Goal: Communication & Community: Answer question/provide support

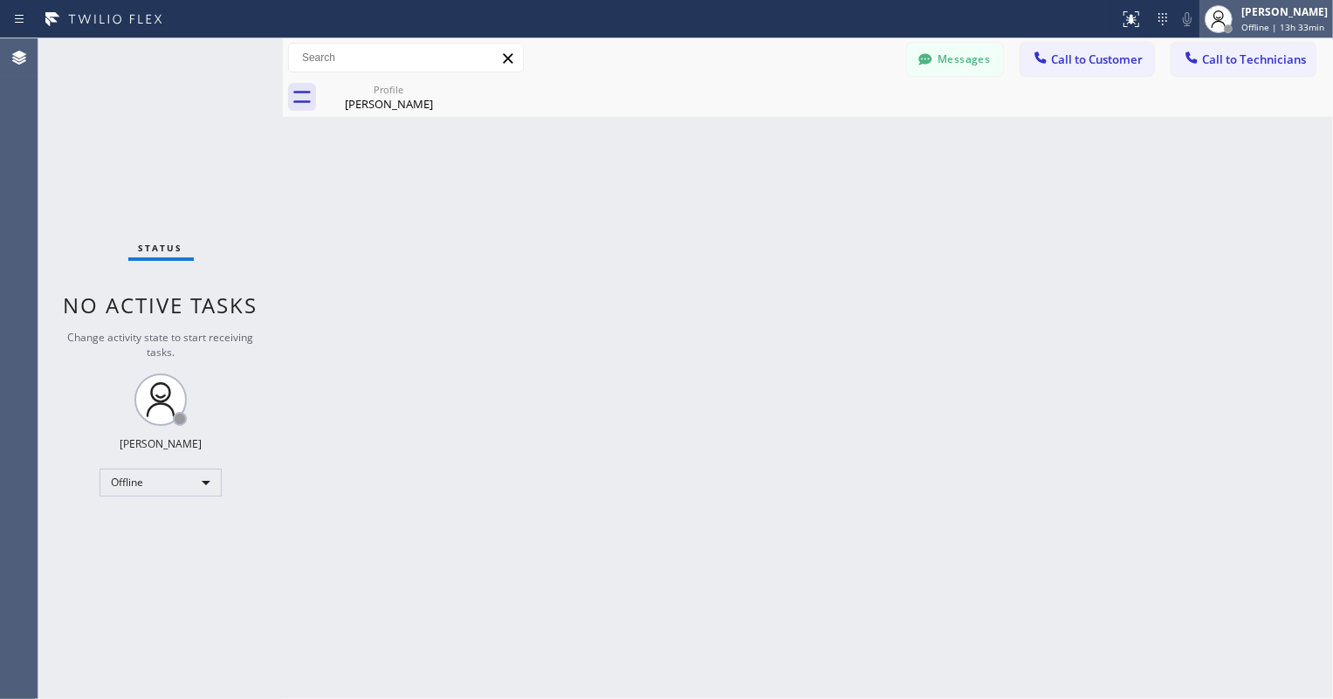
click at [1265, 23] on span "Offline | 13h 33min" at bounding box center [1282, 27] width 83 height 12
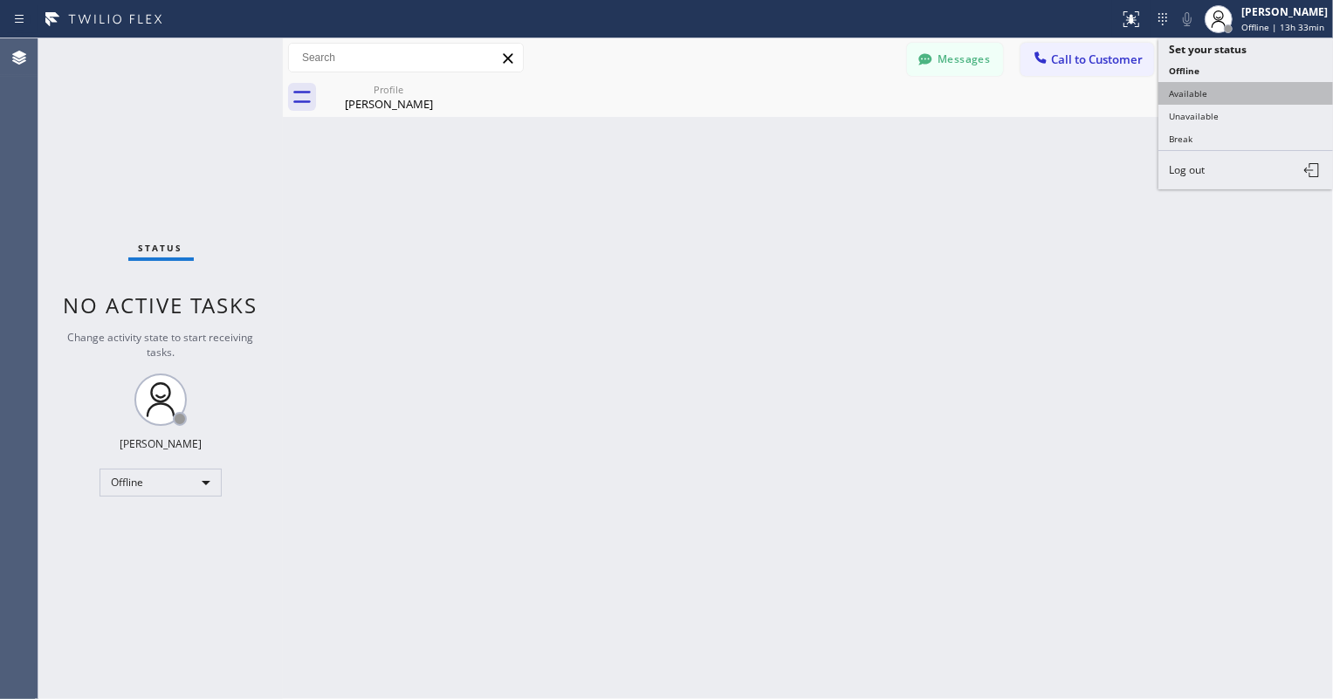
click at [1202, 101] on button "Available" at bounding box center [1245, 93] width 175 height 23
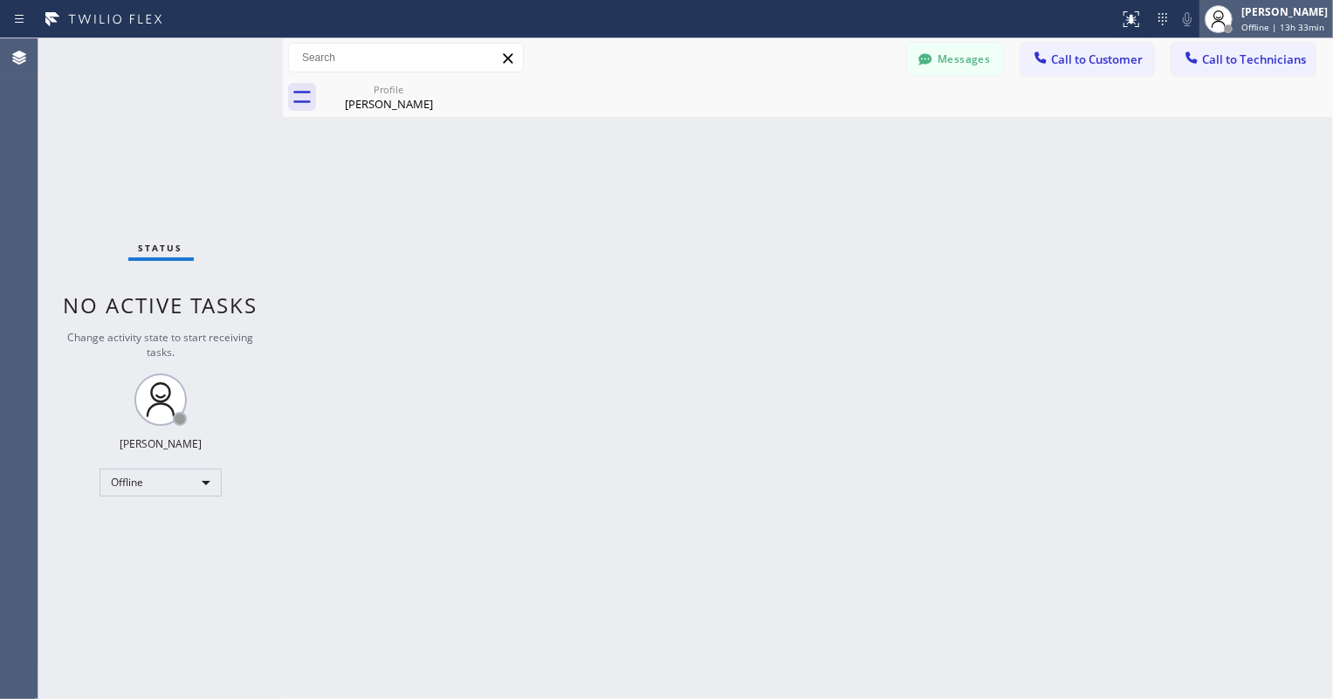
click at [1246, 16] on div "Aldrin A. Alzona" at bounding box center [1284, 11] width 86 height 15
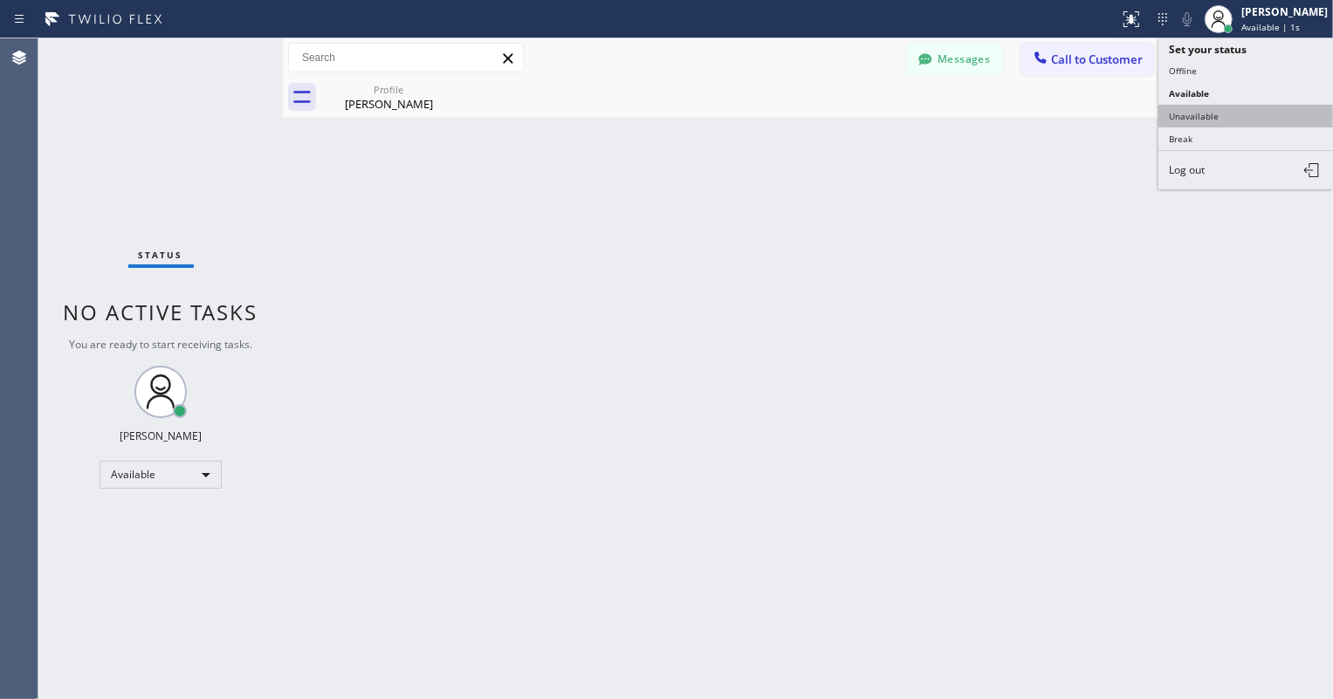
click at [1221, 107] on button "Unavailable" at bounding box center [1245, 116] width 175 height 23
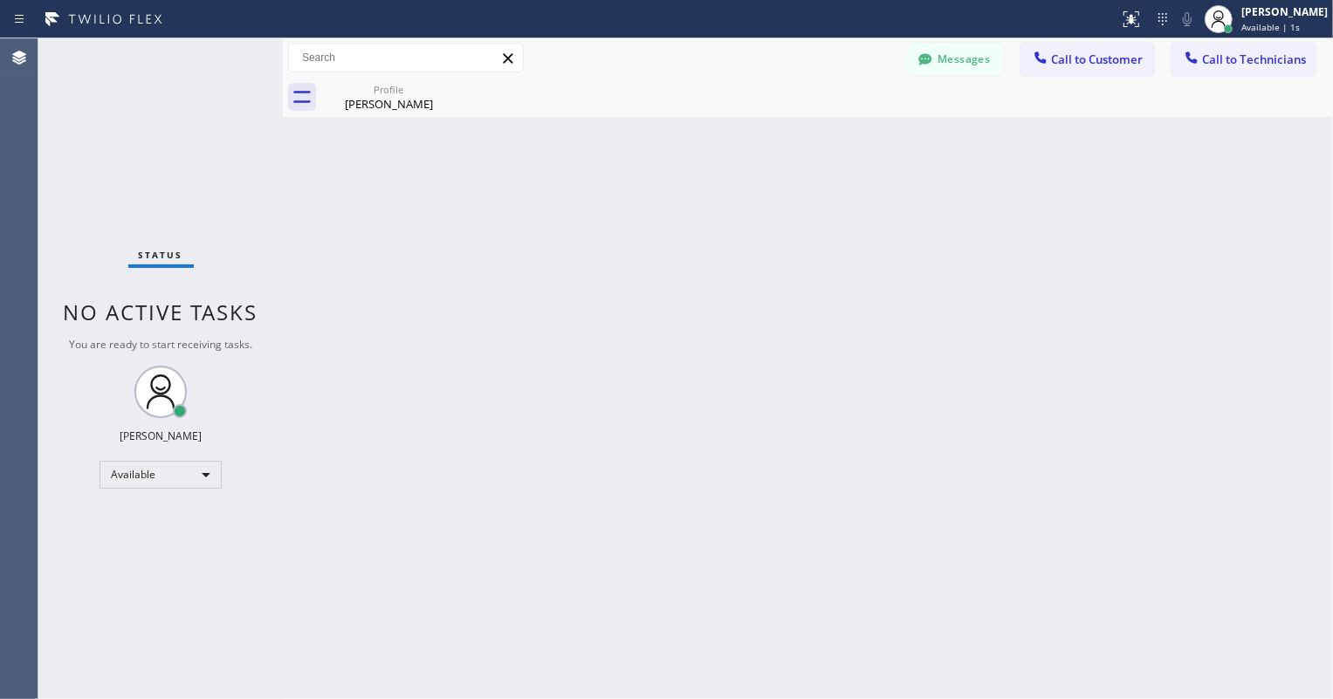
click at [1037, 244] on div "Back to Dashboard Change Sender ID Customers Technicians GS Gwen Sacco 10/02 12…" at bounding box center [808, 368] width 1050 height 661
click at [1070, 65] on span "Call to Customer" at bounding box center [1097, 59] width 92 height 16
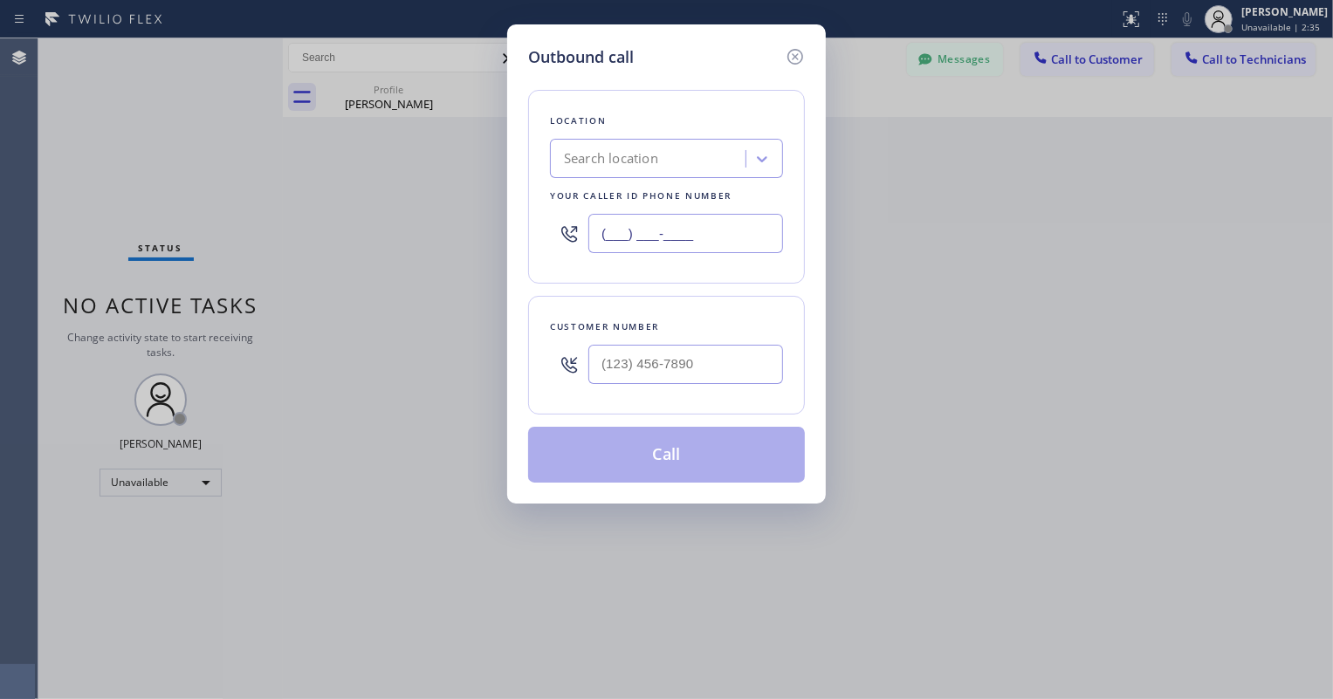
click at [677, 227] on input "(___) ___-____" at bounding box center [685, 233] width 195 height 39
paste input "855) 532-8955"
type input "(855) 532-8955"
click at [635, 360] on input "(___) ___-____" at bounding box center [685, 364] width 195 height 39
paste input "908) 240-3311"
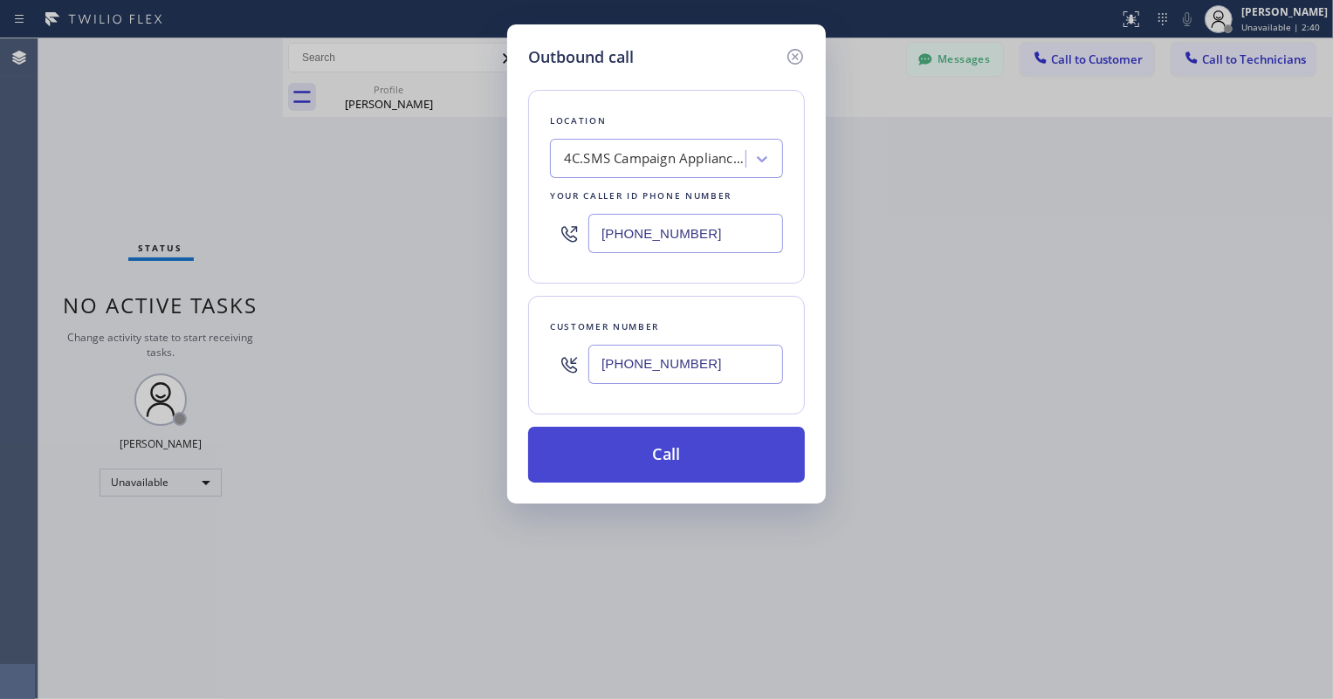
type input "(908) 240-3311"
click at [681, 456] on button "Call" at bounding box center [666, 455] width 277 height 56
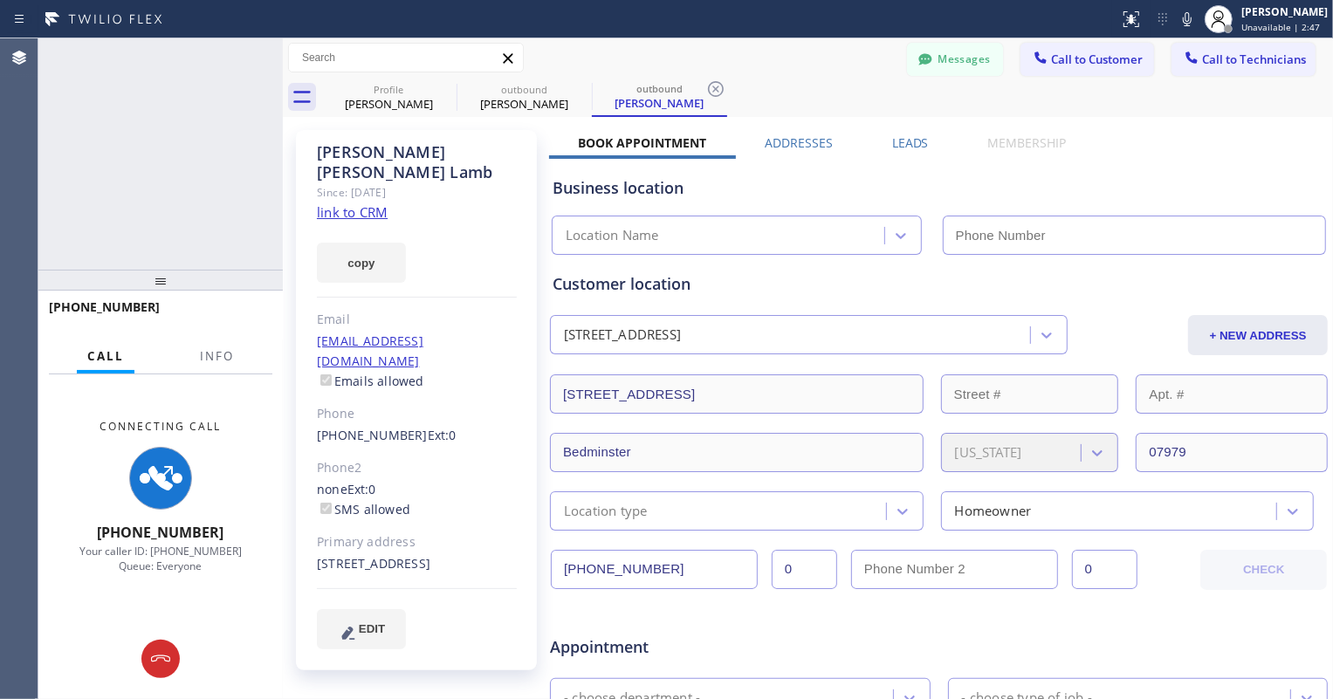
type input "(855) 532-8955"
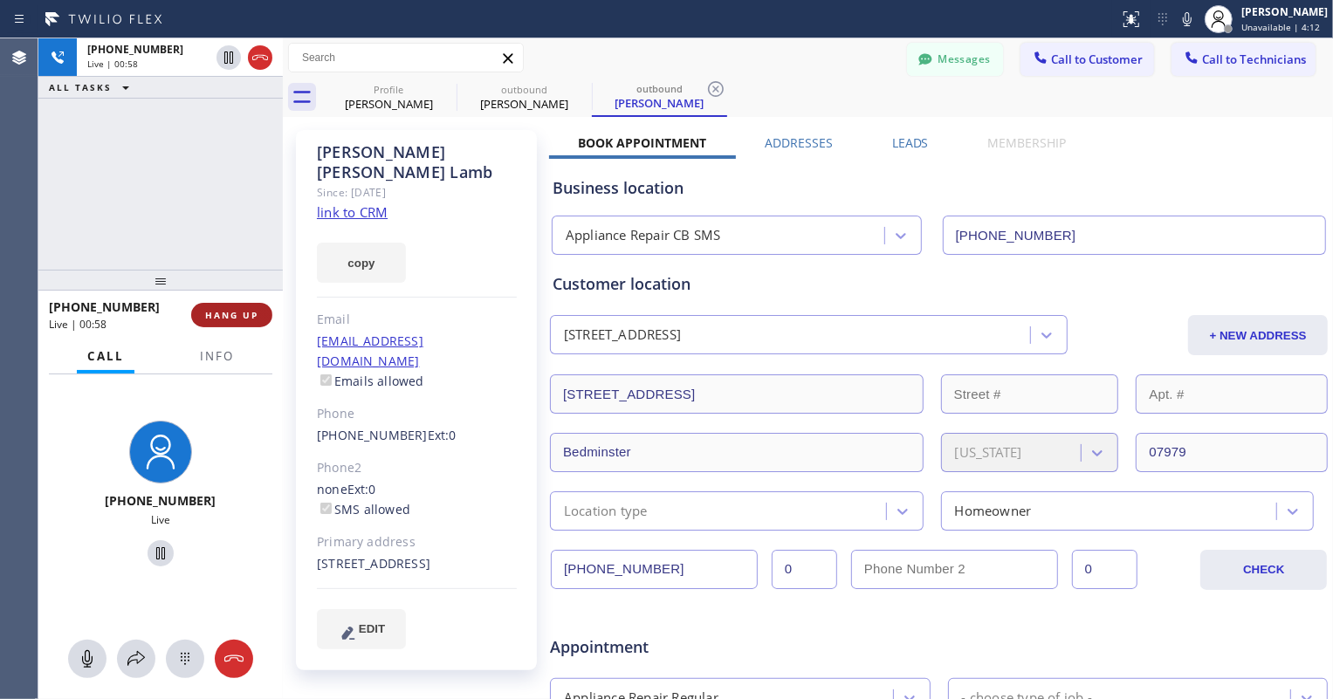
click at [244, 305] on button "HANG UP" at bounding box center [231, 315] width 81 height 24
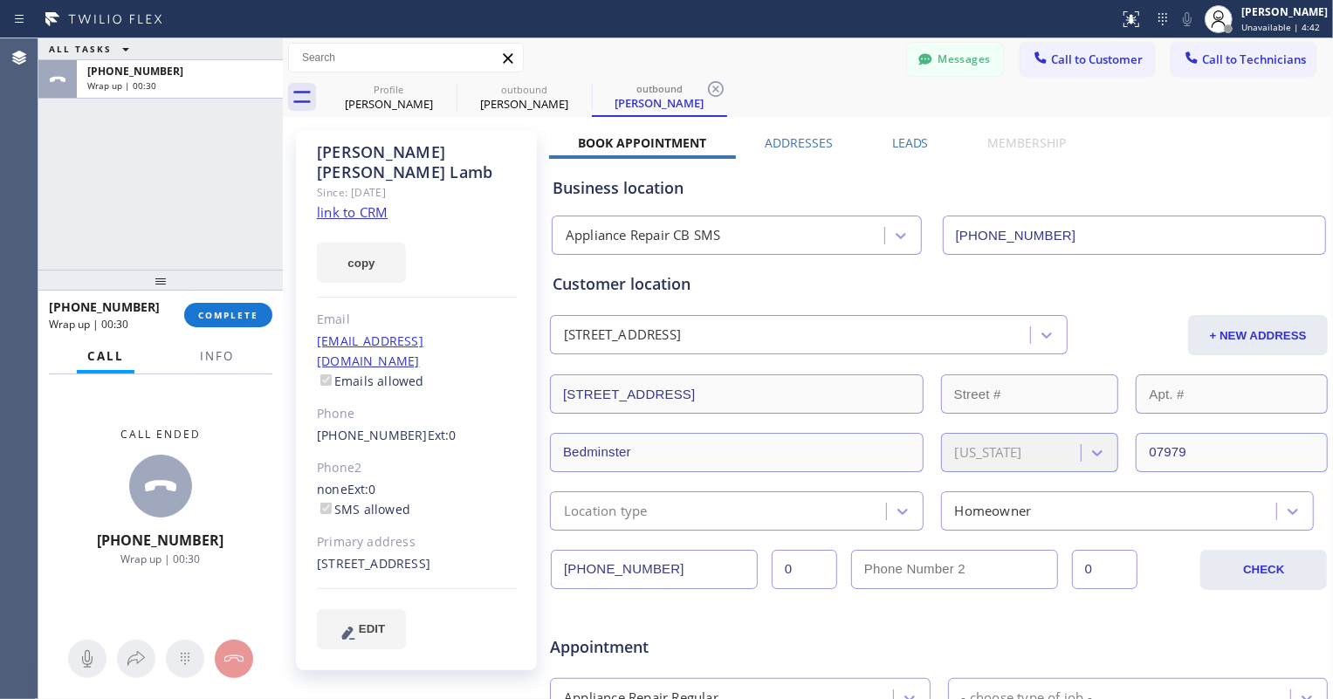
drag, startPoint x: 232, startPoint y: 308, endPoint x: 429, endPoint y: 251, distance: 205.2
click at [231, 307] on button "COMPLETE" at bounding box center [228, 315] width 88 height 24
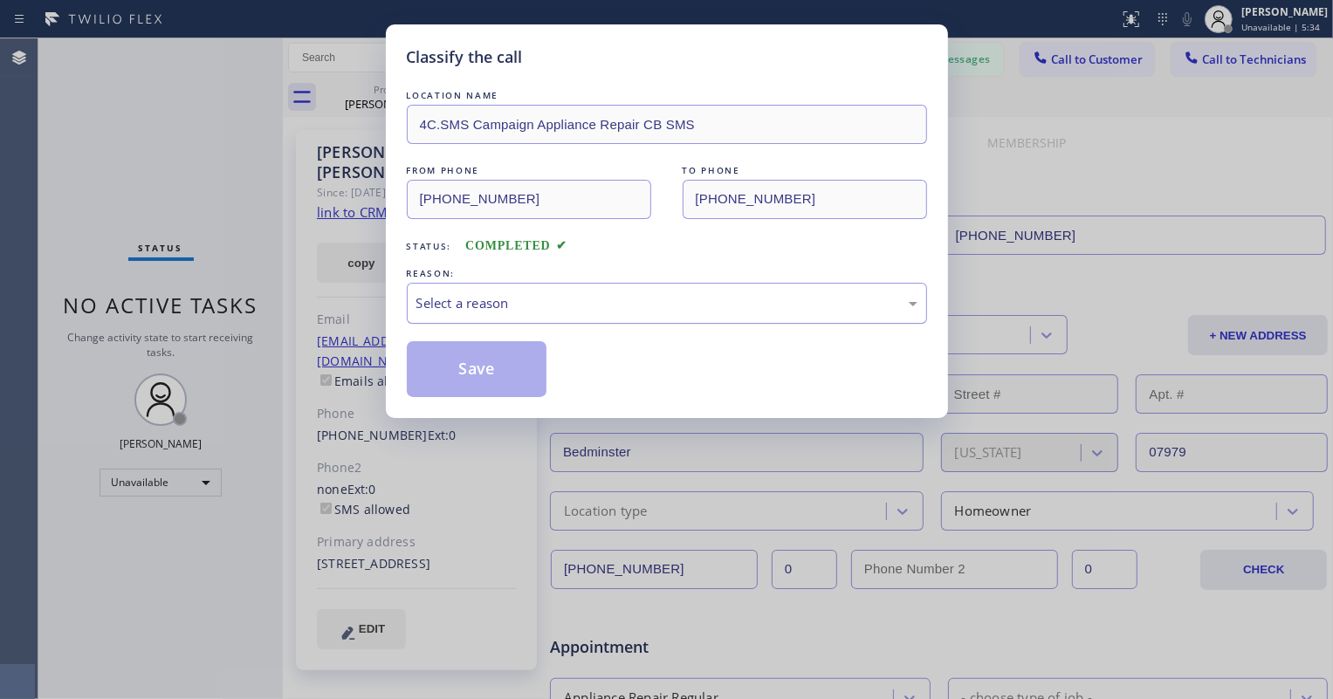
click at [487, 312] on div "Select a reason" at bounding box center [667, 303] width 520 height 41
click at [525, 356] on button "Save" at bounding box center [477, 369] width 140 height 56
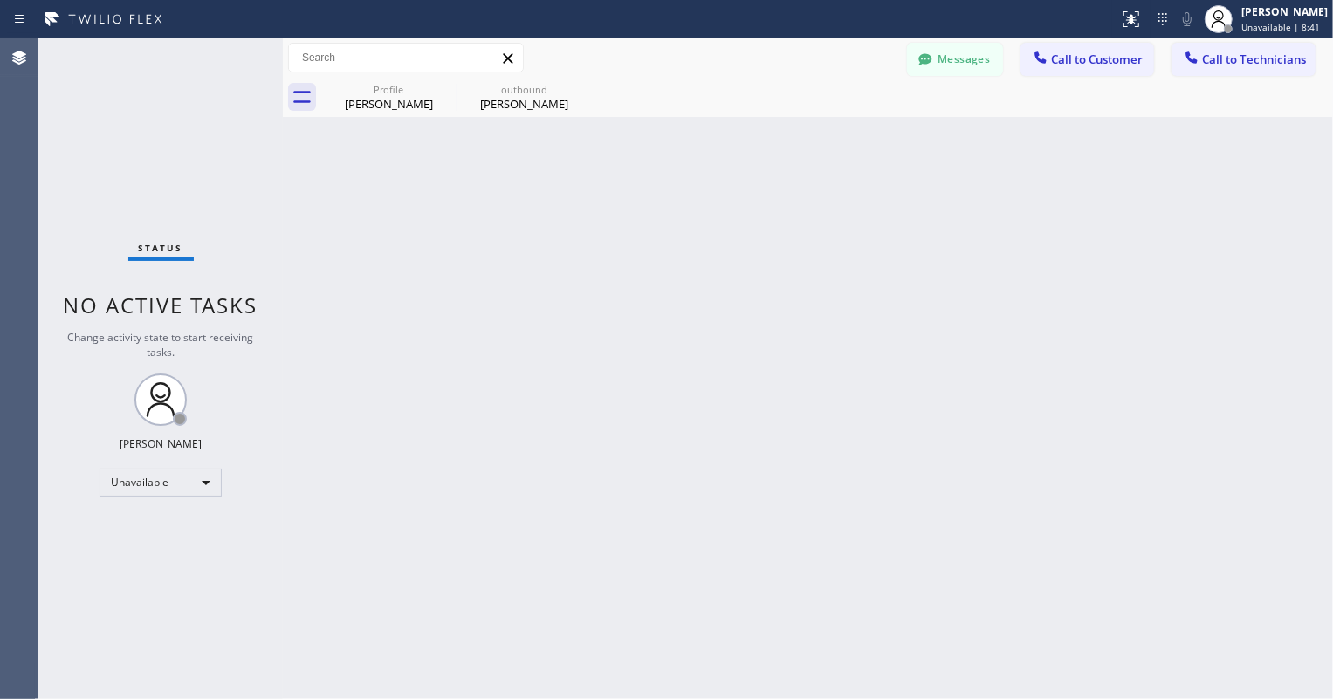
drag, startPoint x: 505, startPoint y: 376, endPoint x: 332, endPoint y: 3, distance: 411.9
click at [505, 376] on div "Back to Dashboard Change Sender ID Customers Technicians GS Gwen Sacco 10/02 12…" at bounding box center [808, 368] width 1050 height 661
click at [965, 50] on button "Messages" at bounding box center [955, 59] width 96 height 33
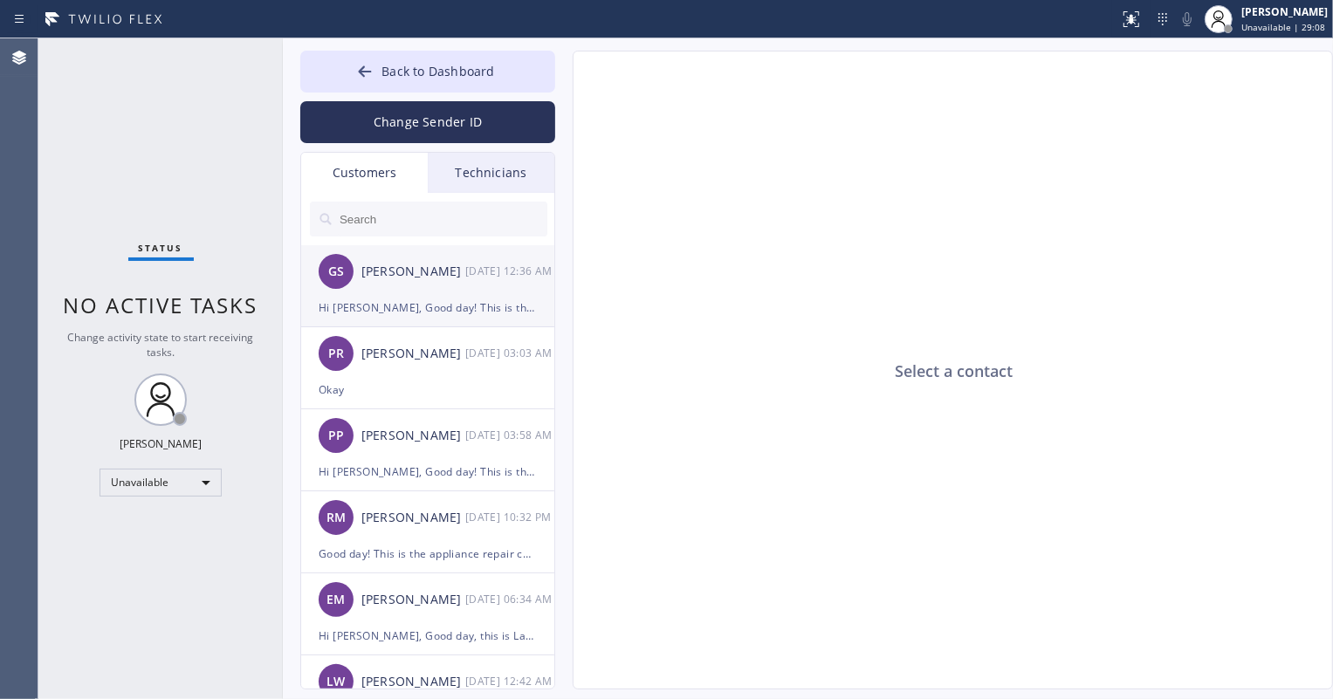
click at [410, 304] on div "Hi Gwen, Good day! This is the appliance repair company you recently contacted.…" at bounding box center [428, 308] width 218 height 20
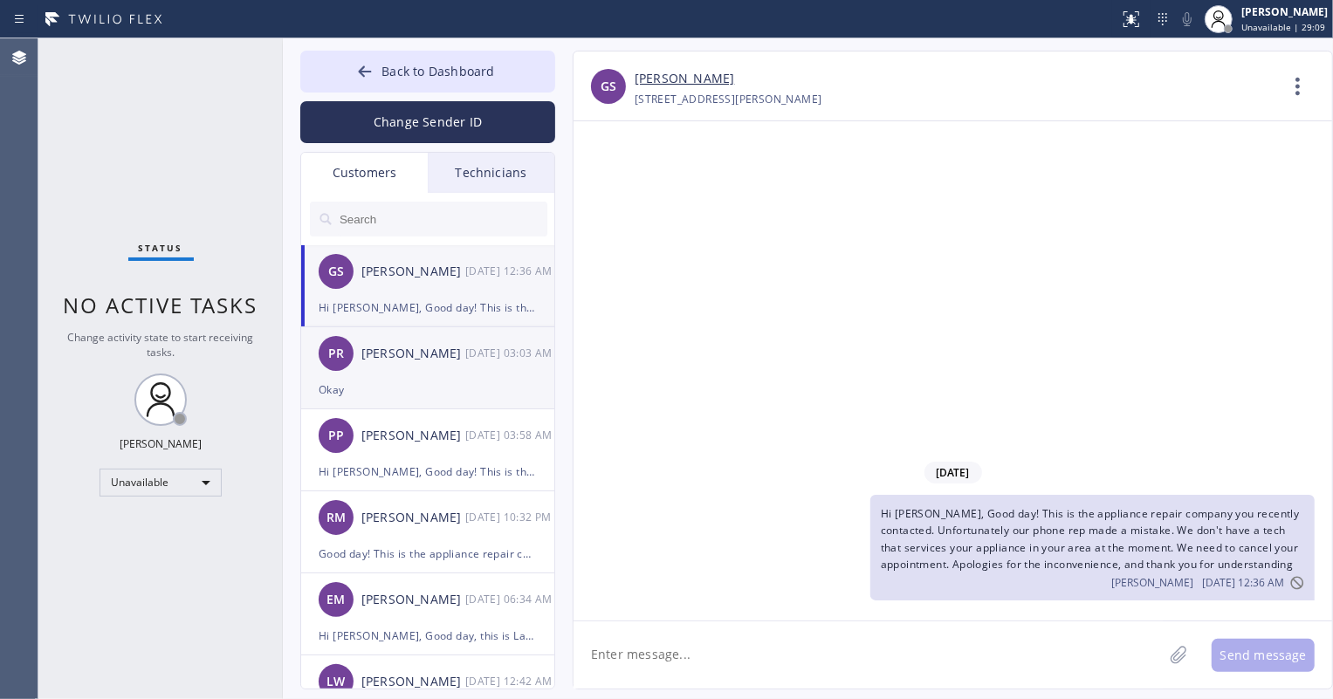
click at [434, 392] on div "Okay" at bounding box center [428, 390] width 218 height 20
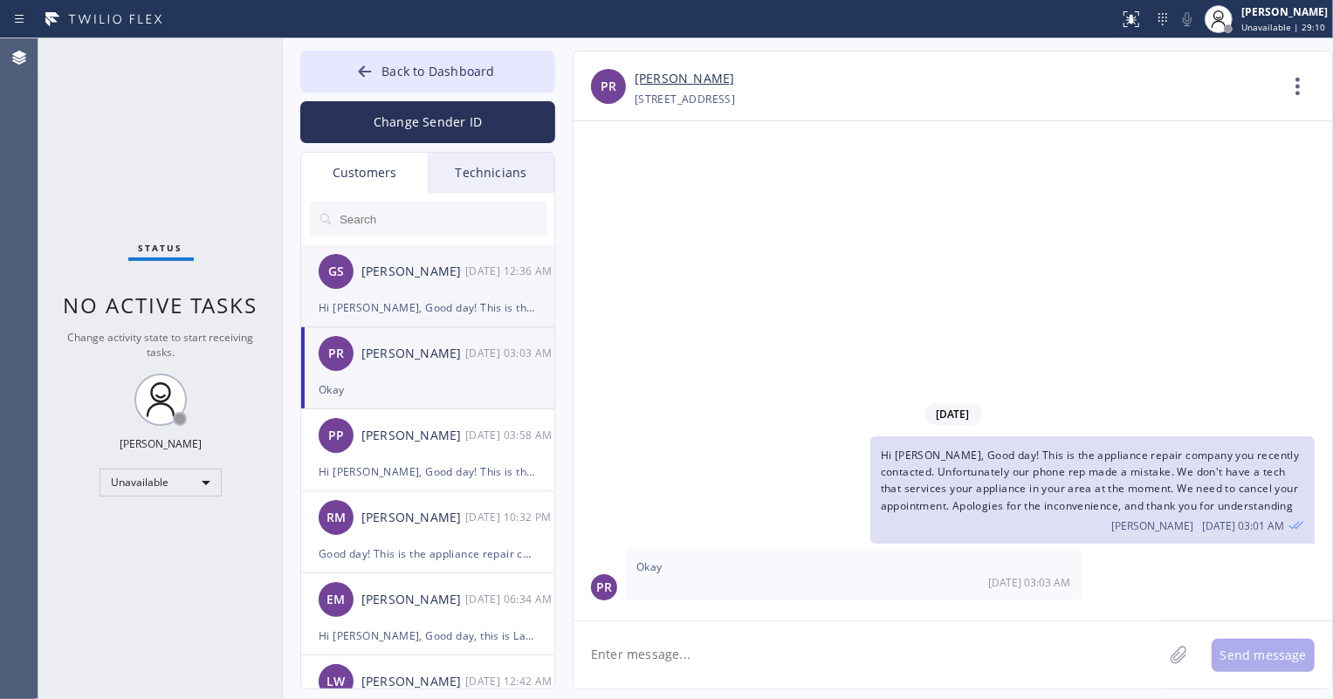
click at [434, 298] on div "Hi Gwen, Good day! This is the appliance repair company you recently contacted.…" at bounding box center [428, 308] width 218 height 20
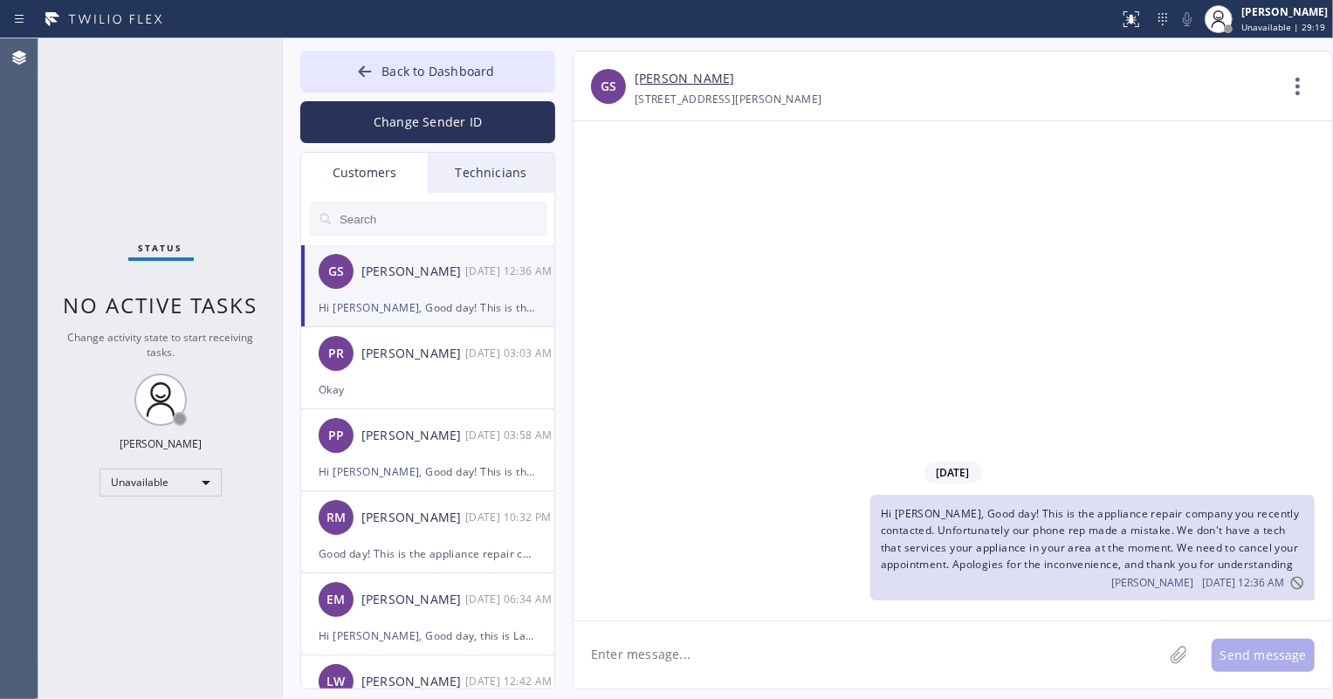
click at [684, 76] on link "Gwen Sacco" at bounding box center [683, 79] width 99 height 20
click at [451, 374] on div "PR Patrecia Ross 10/01 03:03 AM" at bounding box center [428, 353] width 255 height 52
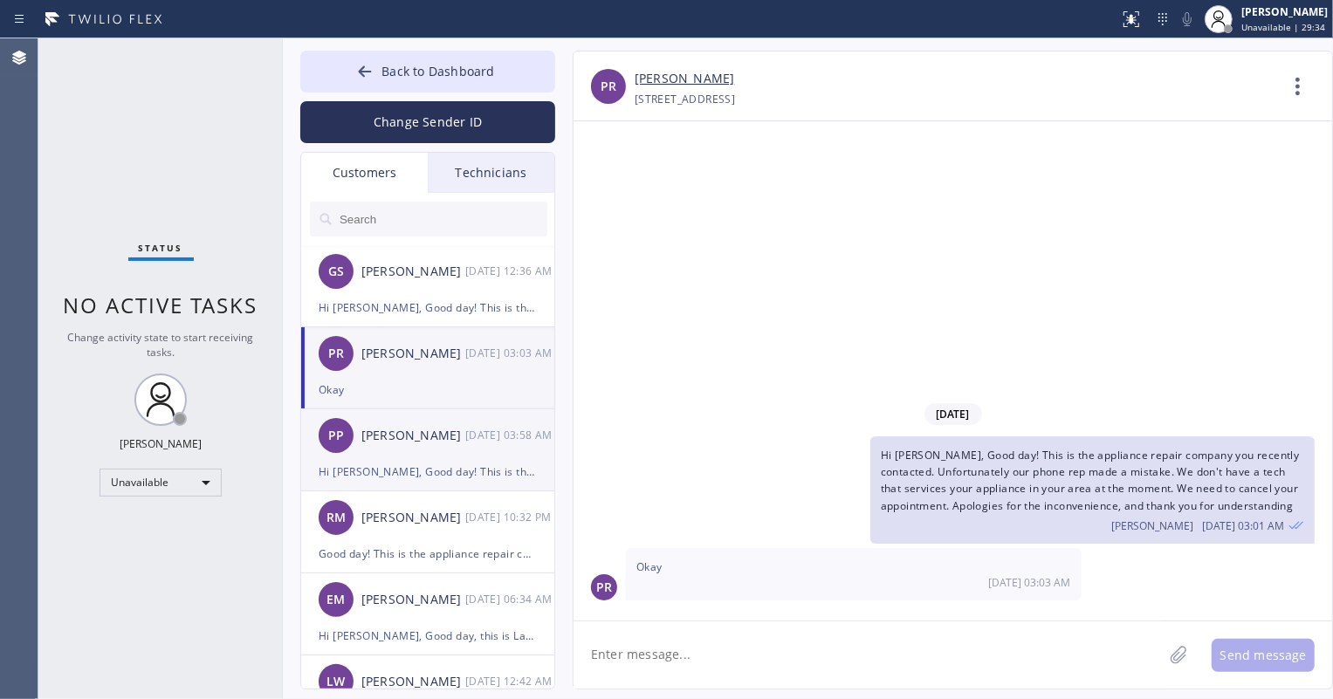
click at [469, 456] on div "PP Patrick Prasad 09/27 03:58 AM" at bounding box center [428, 435] width 255 height 52
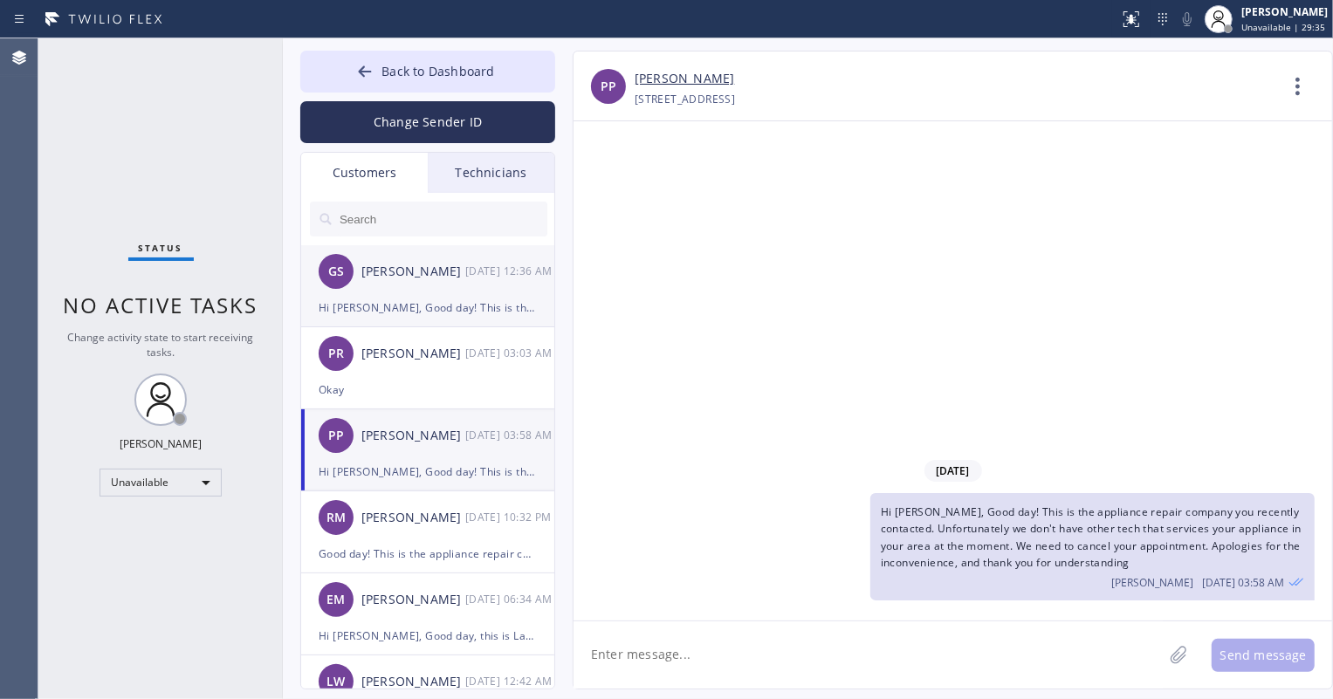
drag, startPoint x: 450, startPoint y: 281, endPoint x: 444, endPoint y: 253, distance: 28.6
click at [451, 282] on div "GS Gwen Sacco 10/02 12:36 AM" at bounding box center [428, 271] width 255 height 52
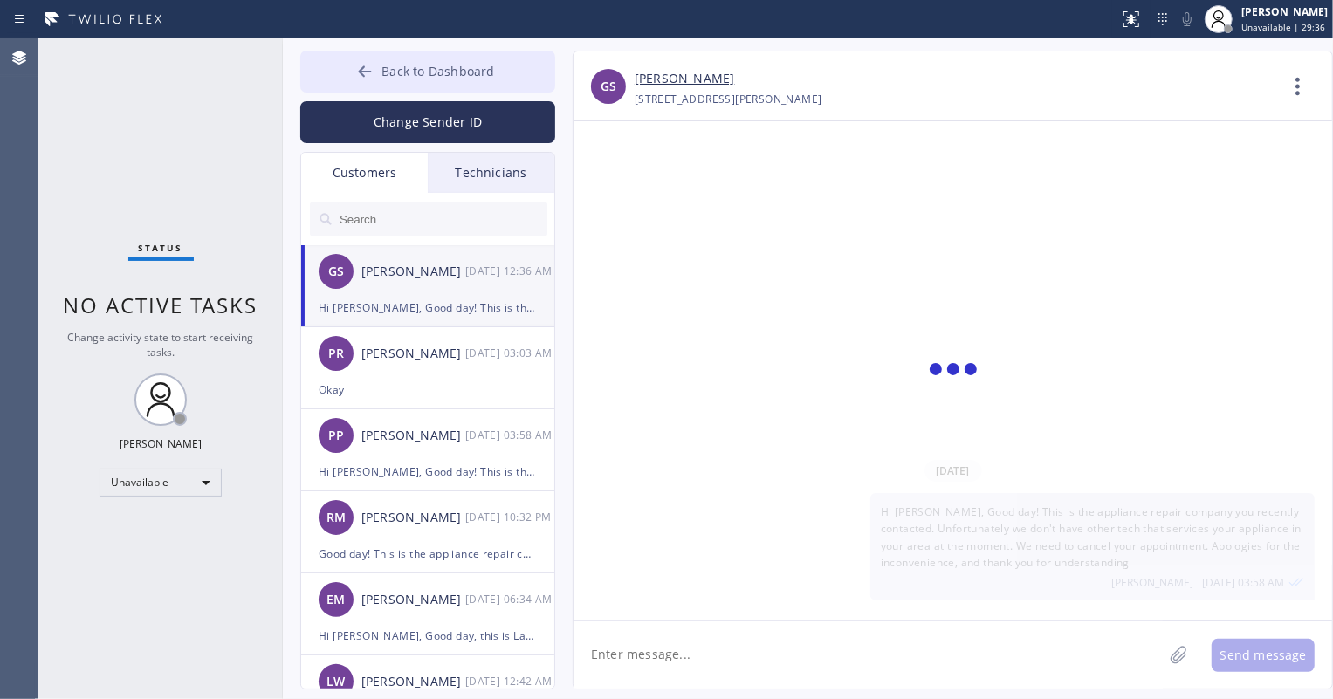
click at [410, 71] on span "Back to Dashboard" at bounding box center [437, 71] width 113 height 17
